Goal: Task Accomplishment & Management: Manage account settings

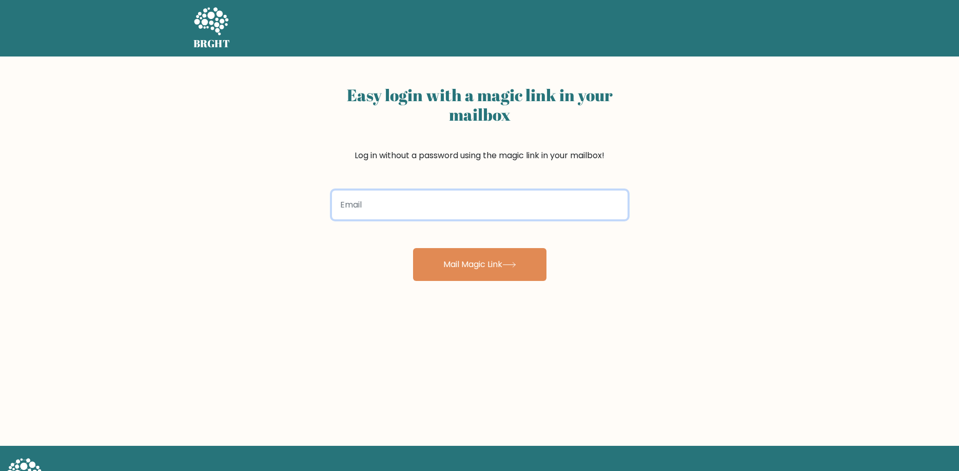
click at [470, 197] on input "email" at bounding box center [480, 204] width 296 height 29
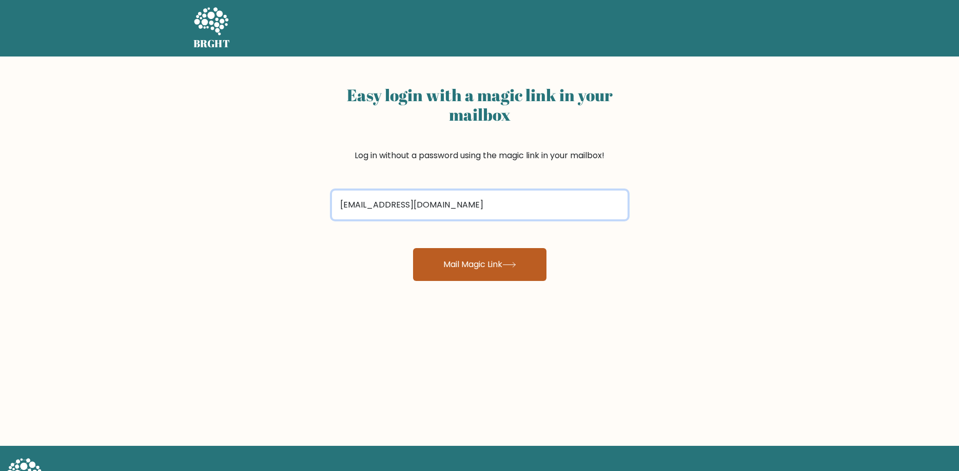
type input "knowy.curiox@gmail.om"
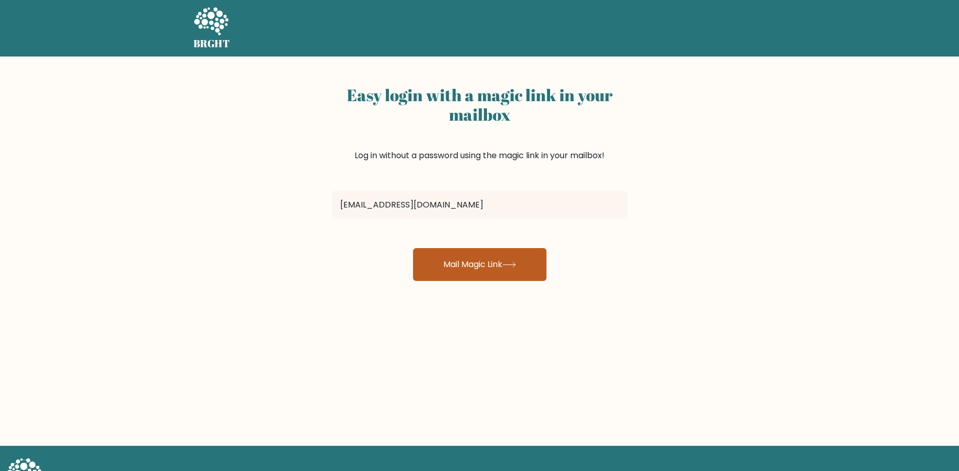
click at [468, 272] on button "Mail Magic Link" at bounding box center [479, 264] width 133 height 33
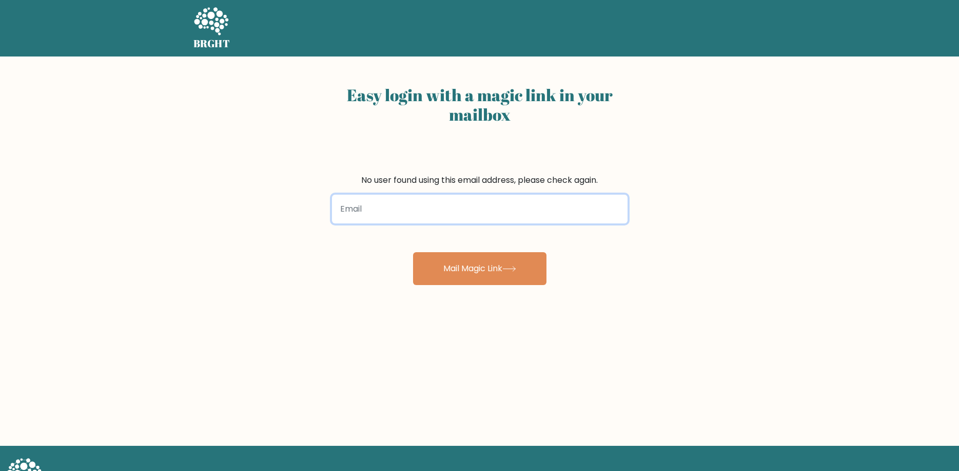
click at [417, 199] on input "email" at bounding box center [480, 209] width 296 height 29
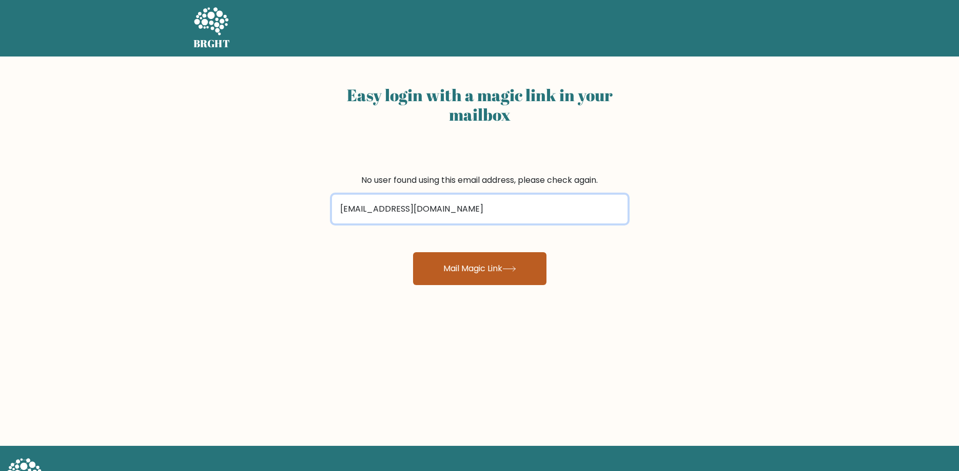
type input "[EMAIL_ADDRESS][DOMAIN_NAME]"
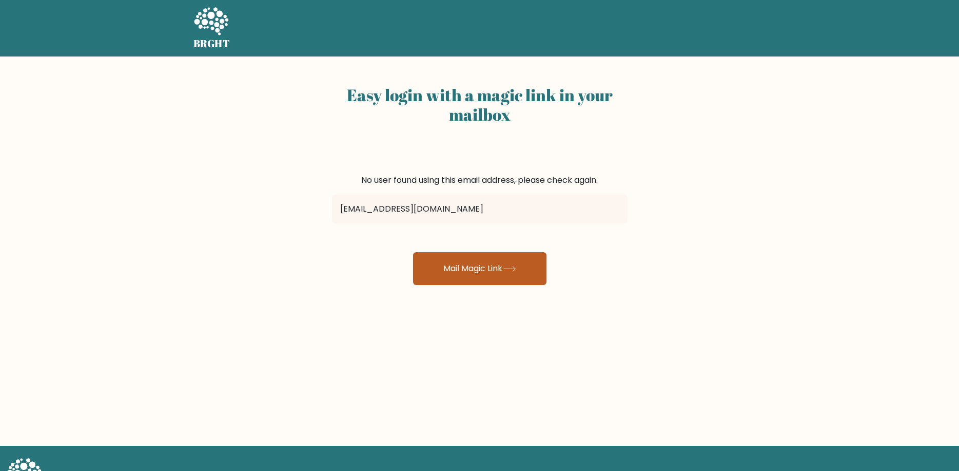
click at [503, 263] on button "Mail Magic Link" at bounding box center [479, 268] width 133 height 33
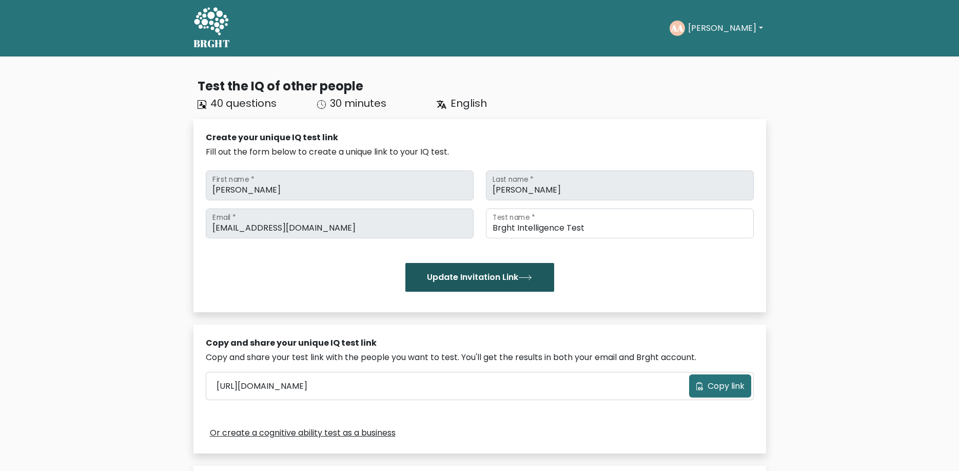
click at [518, 276] on button "Update Invitation Link" at bounding box center [479, 277] width 149 height 29
